Goal: Find specific page/section: Find specific page/section

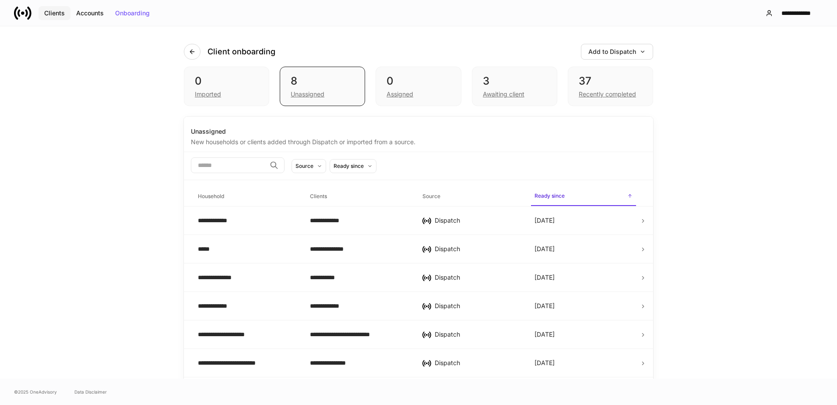
click at [53, 12] on div "Clients" at bounding box center [54, 13] width 21 height 6
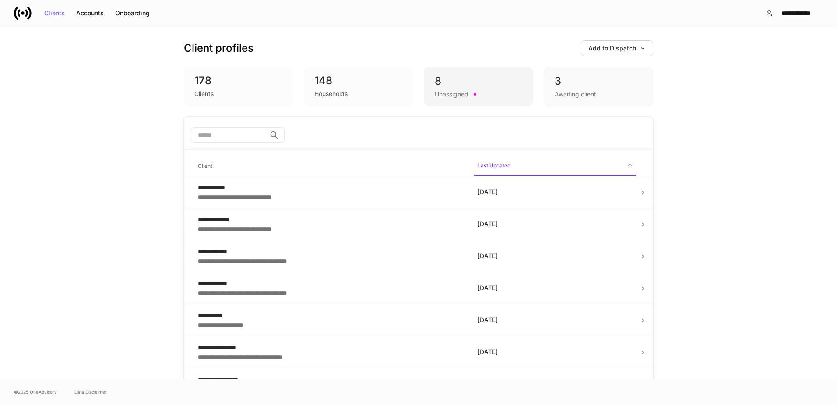
click at [483, 72] on div "8 Unassigned" at bounding box center [478, 86] width 109 height 39
